Goal: Information Seeking & Learning: Learn about a topic

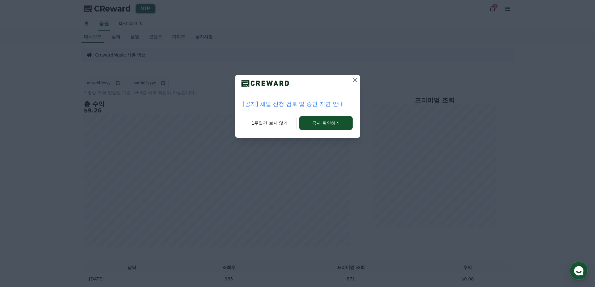
click at [356, 81] on icon at bounding box center [354, 79] width 7 height 7
click at [353, 79] on icon at bounding box center [355, 79] width 7 height 7
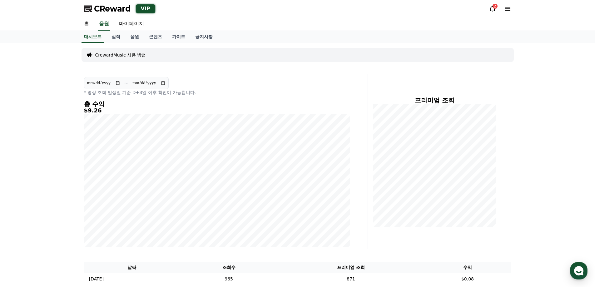
click at [487, 11] on div "CReward VIP 2" at bounding box center [297, 8] width 437 height 17
click at [498, 11] on div "2" at bounding box center [500, 8] width 22 height 7
click at [496, 10] on icon at bounding box center [492, 8] width 7 height 7
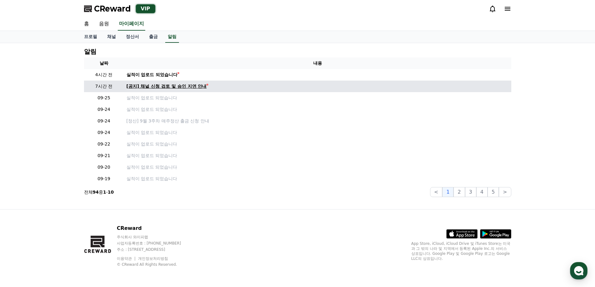
click at [183, 89] on div "[공지] 채널 신청 검토 및 승인 지연 안내" at bounding box center [166, 86] width 80 height 7
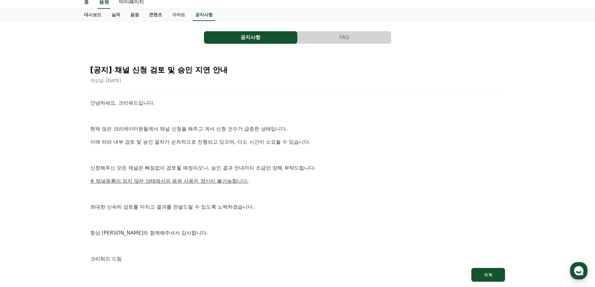
scroll to position [31, 0]
